Goal: Find specific page/section: Find specific page/section

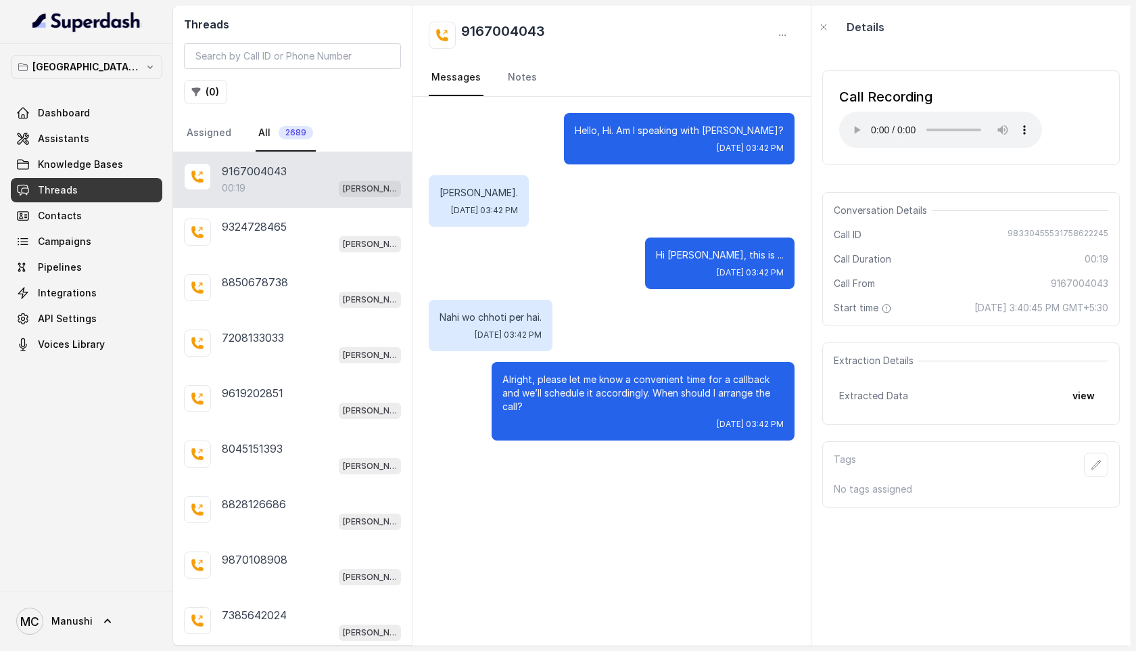
scroll to position [97, 0]
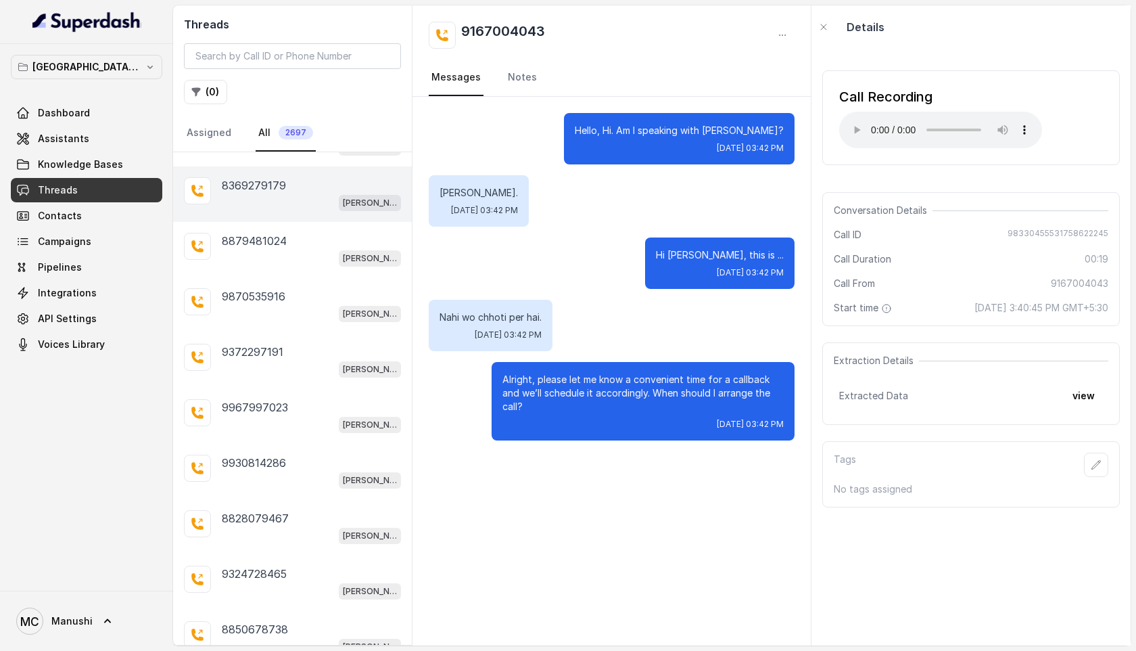
click at [277, 189] on p "8369279179" at bounding box center [254, 185] width 64 height 16
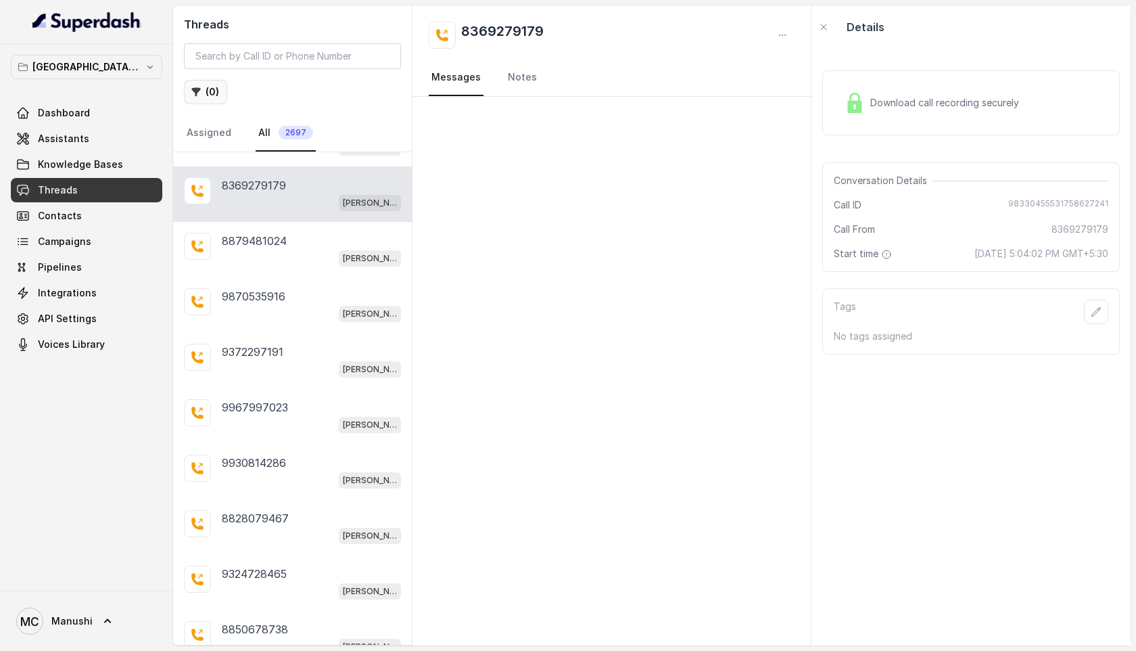
click at [213, 88] on button "( 0 )" at bounding box center [205, 92] width 43 height 24
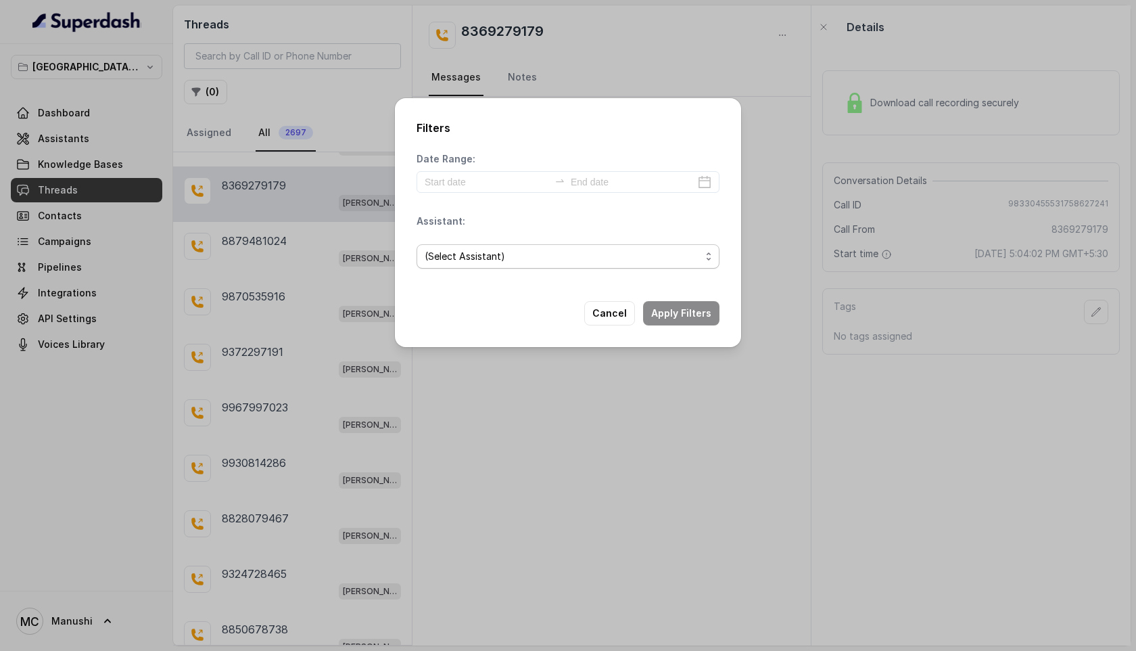
click at [479, 254] on span "(Select Assistant)" at bounding box center [563, 256] width 276 height 16
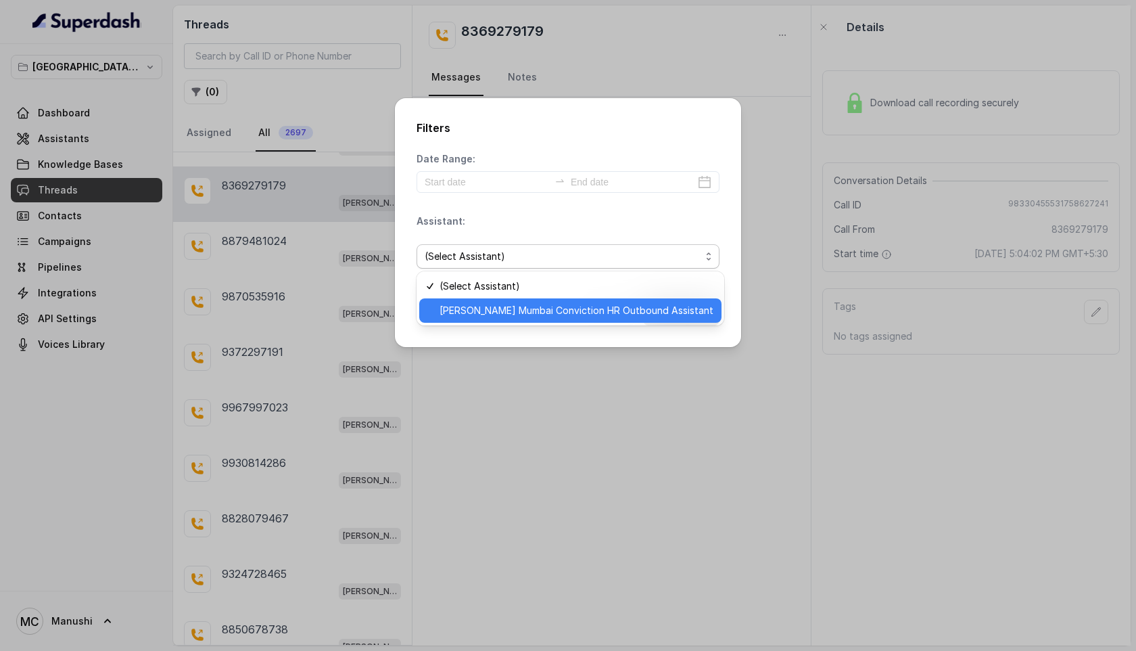
click at [500, 312] on span "[PERSON_NAME] Mumbai Conviction HR Outbound Assistant" at bounding box center [577, 310] width 274 height 16
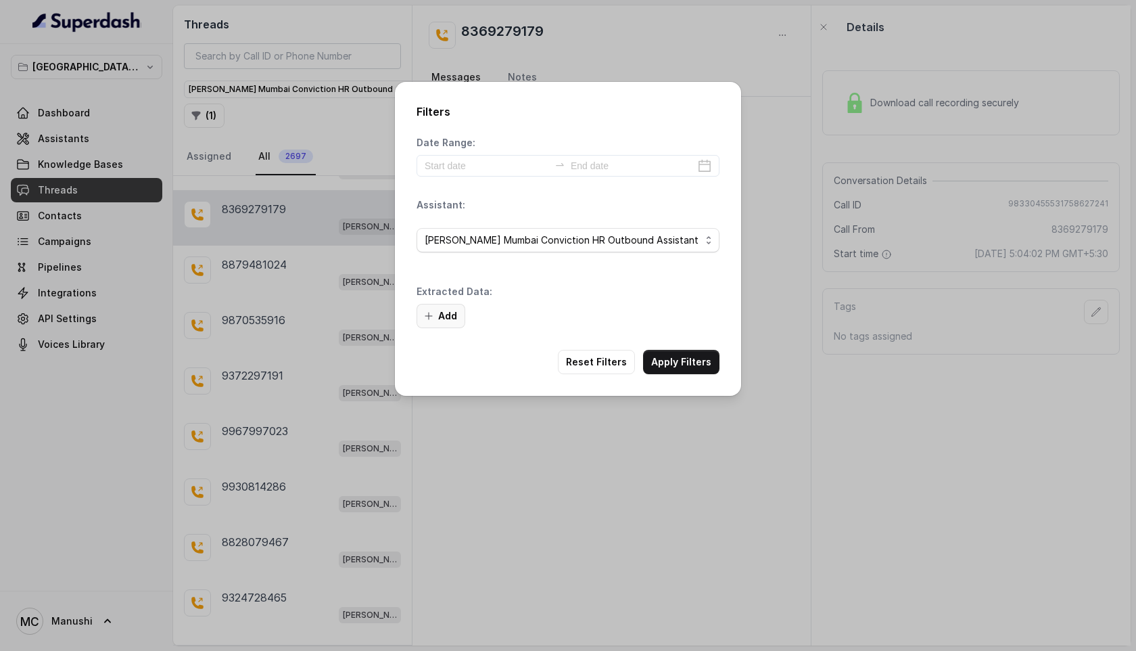
click at [432, 317] on icon "button" at bounding box center [428, 315] width 11 height 11
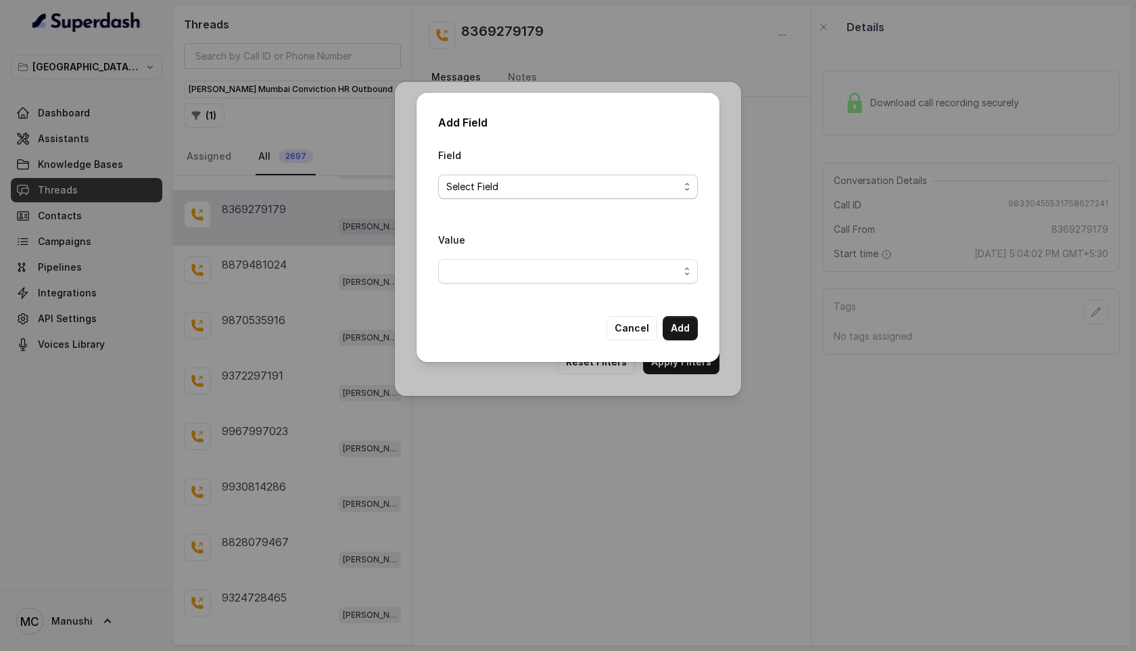
click at [510, 184] on span "Select Field" at bounding box center [562, 187] width 233 height 16
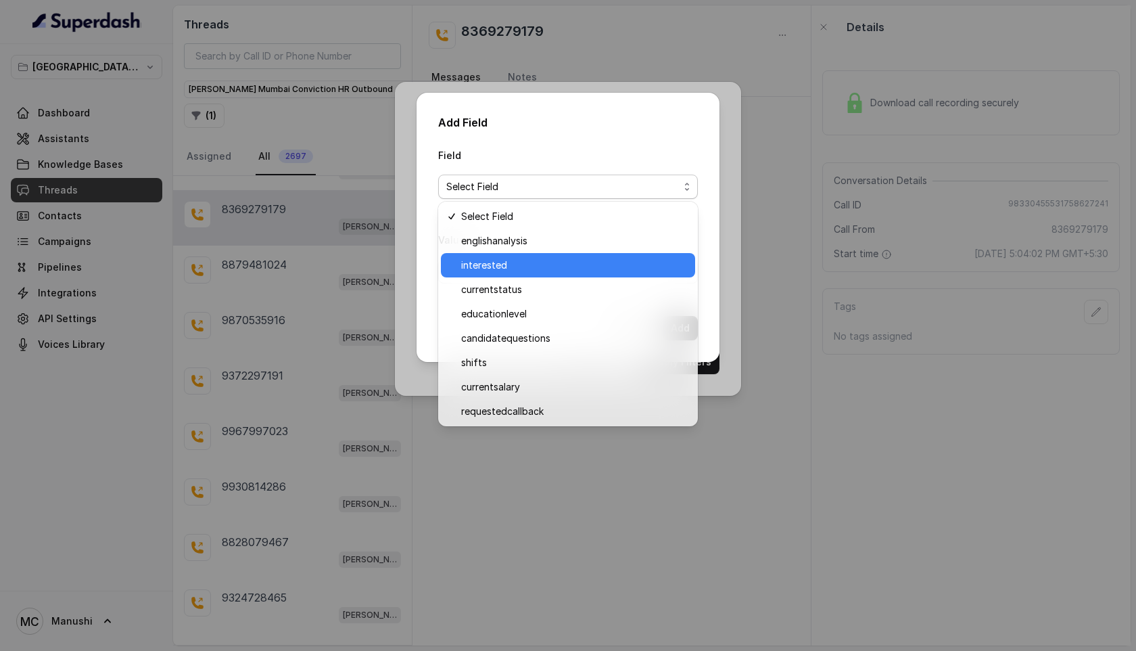
click at [501, 262] on span "interested" at bounding box center [574, 265] width 226 height 16
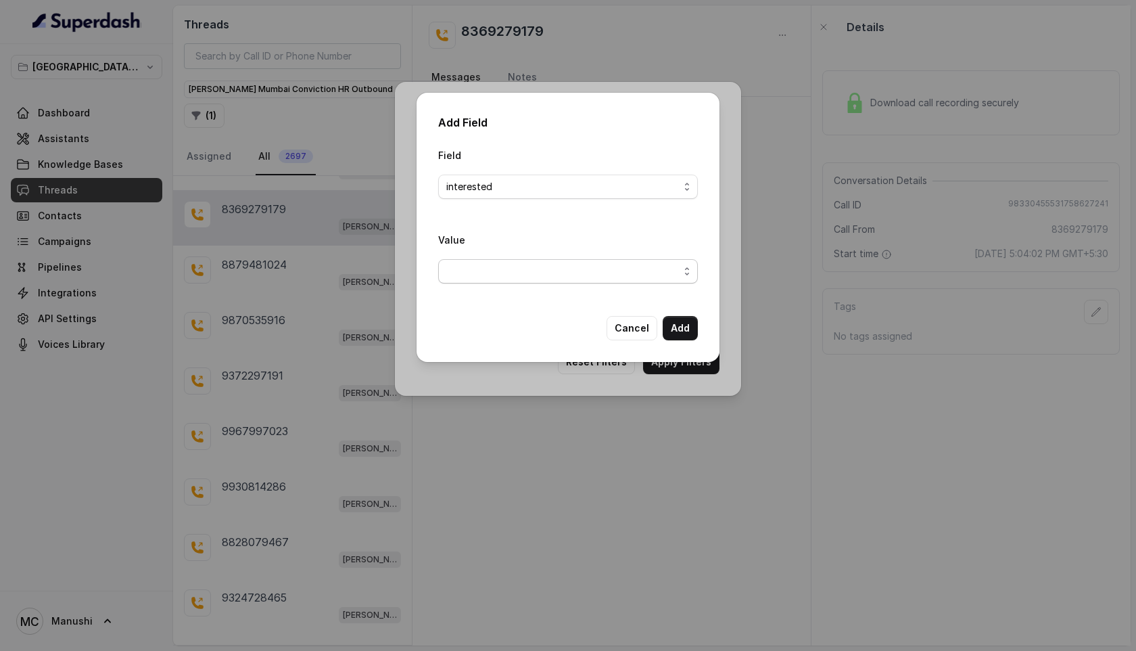
click at [542, 271] on span "button" at bounding box center [568, 271] width 260 height 24
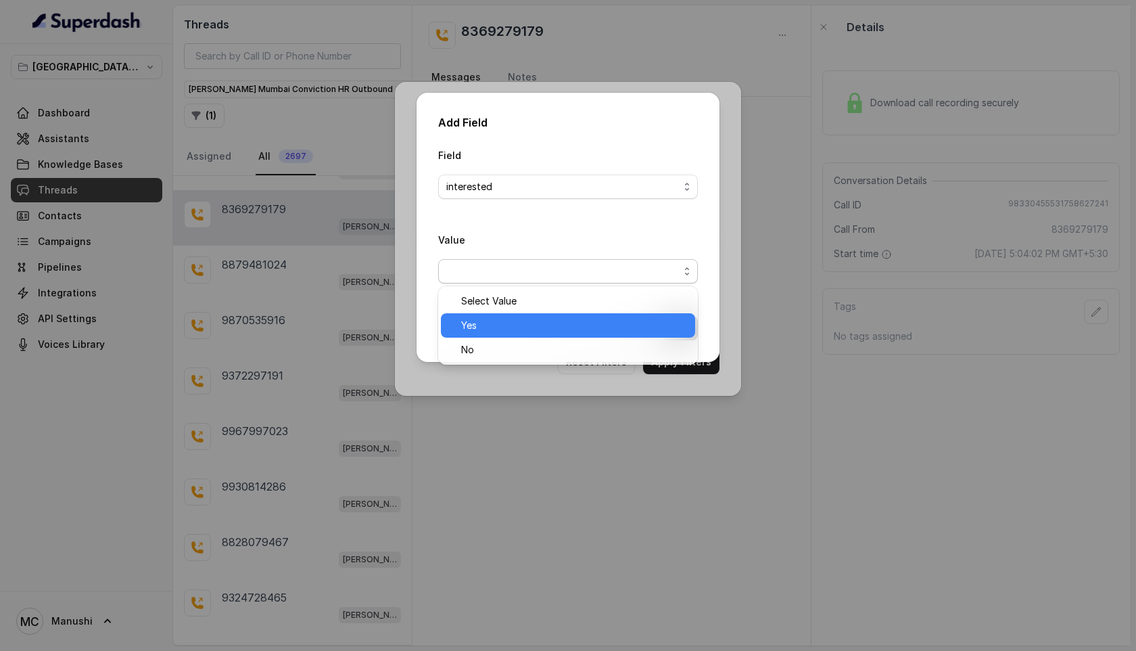
click at [511, 332] on span "Yes" at bounding box center [574, 325] width 226 height 16
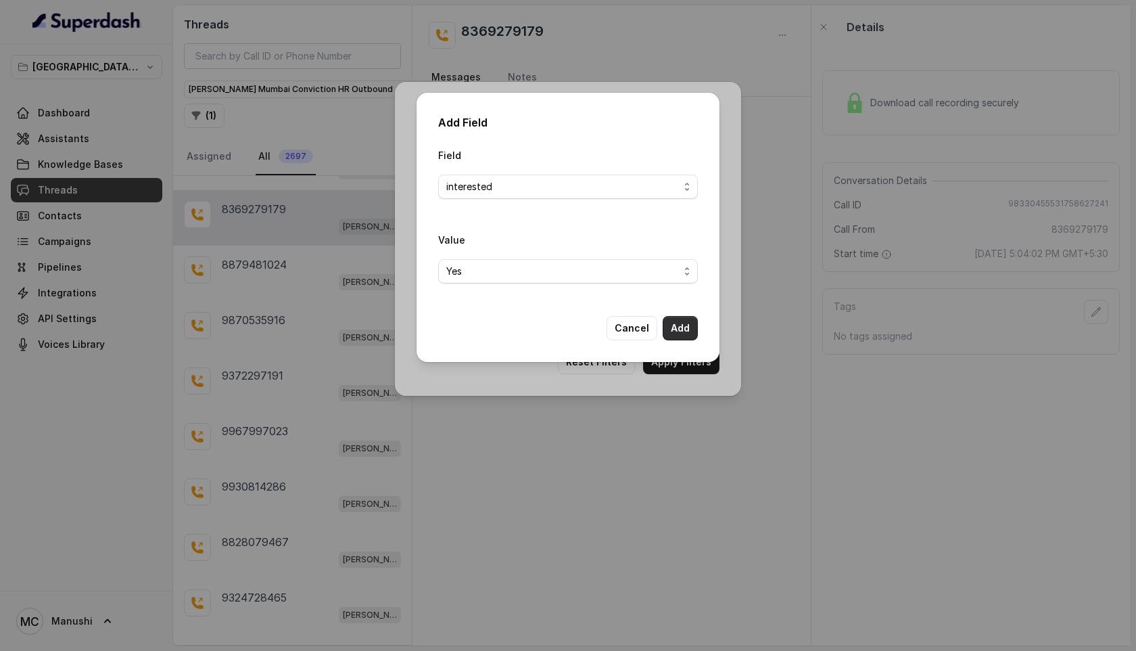
click at [680, 327] on button "Add" at bounding box center [680, 328] width 35 height 24
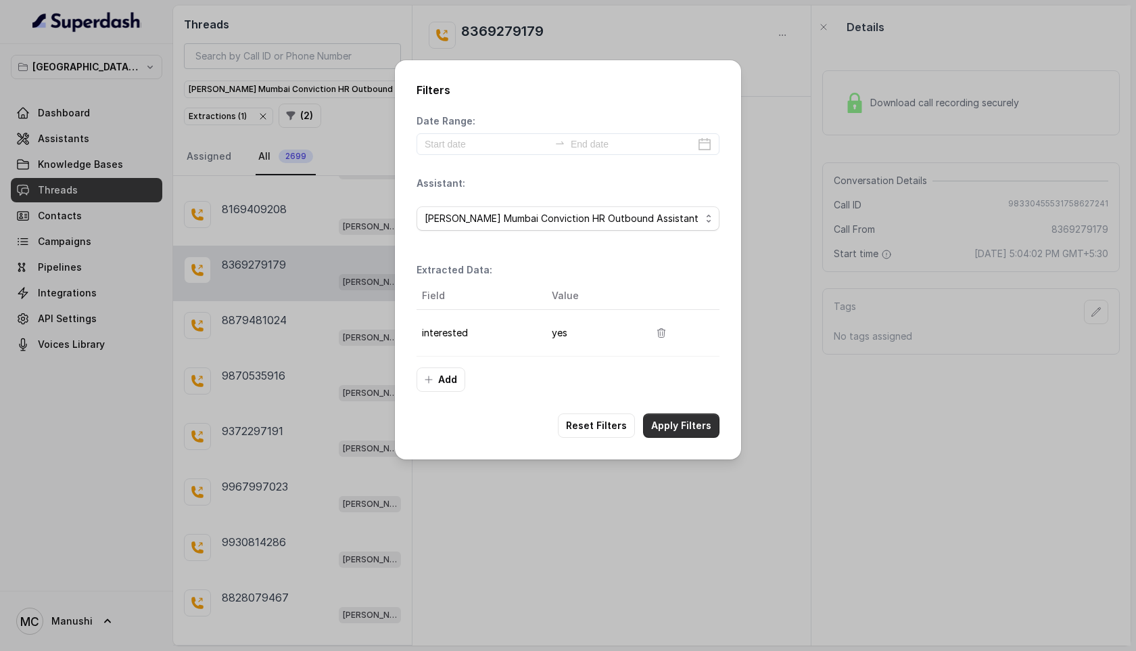
click at [696, 425] on button "Apply Filters" at bounding box center [681, 425] width 76 height 24
